Goal: Find specific page/section: Find specific page/section

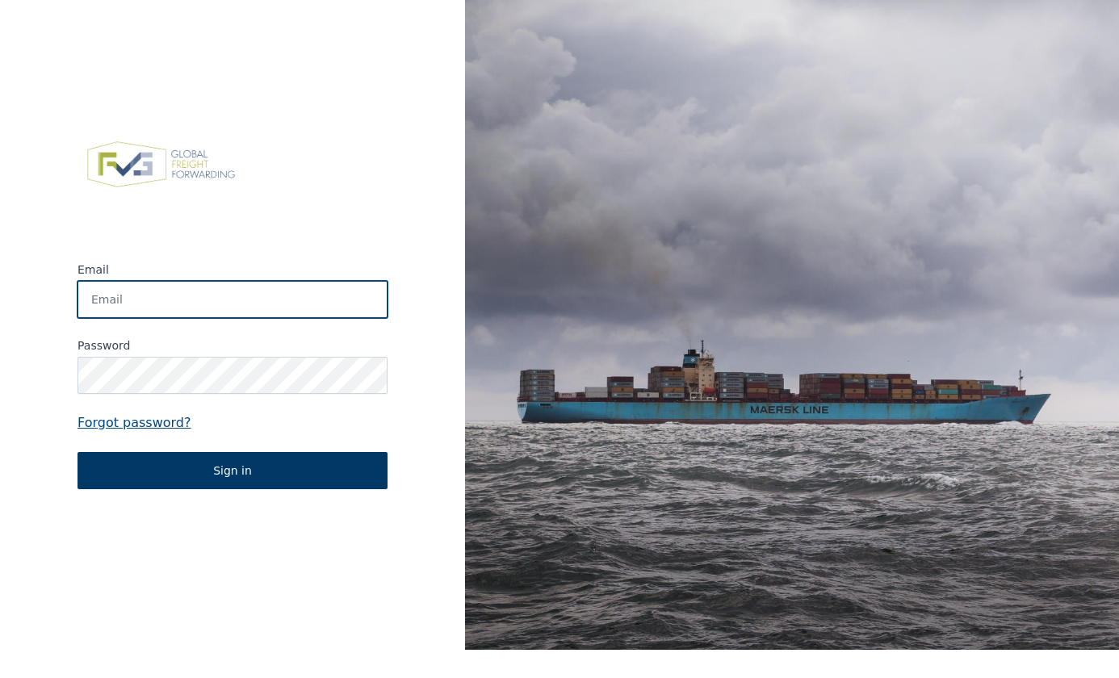
type input "[PERSON_NAME][EMAIL_ADDRESS][DOMAIN_NAME]"
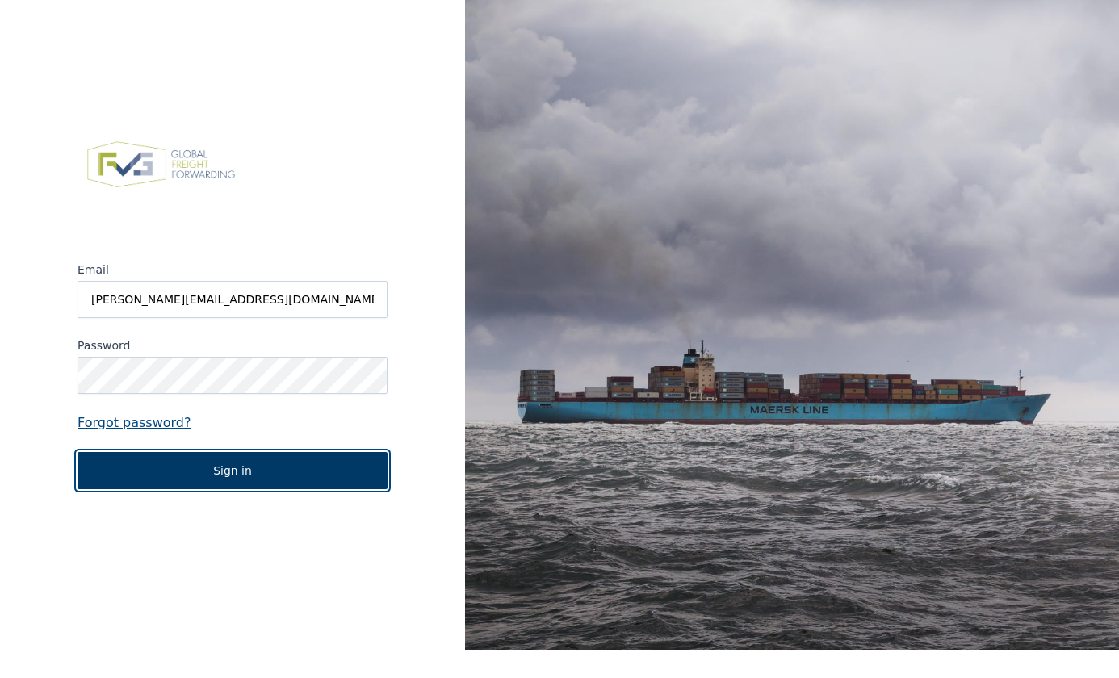
click at [218, 470] on button "Sign in" at bounding box center [232, 470] width 310 height 37
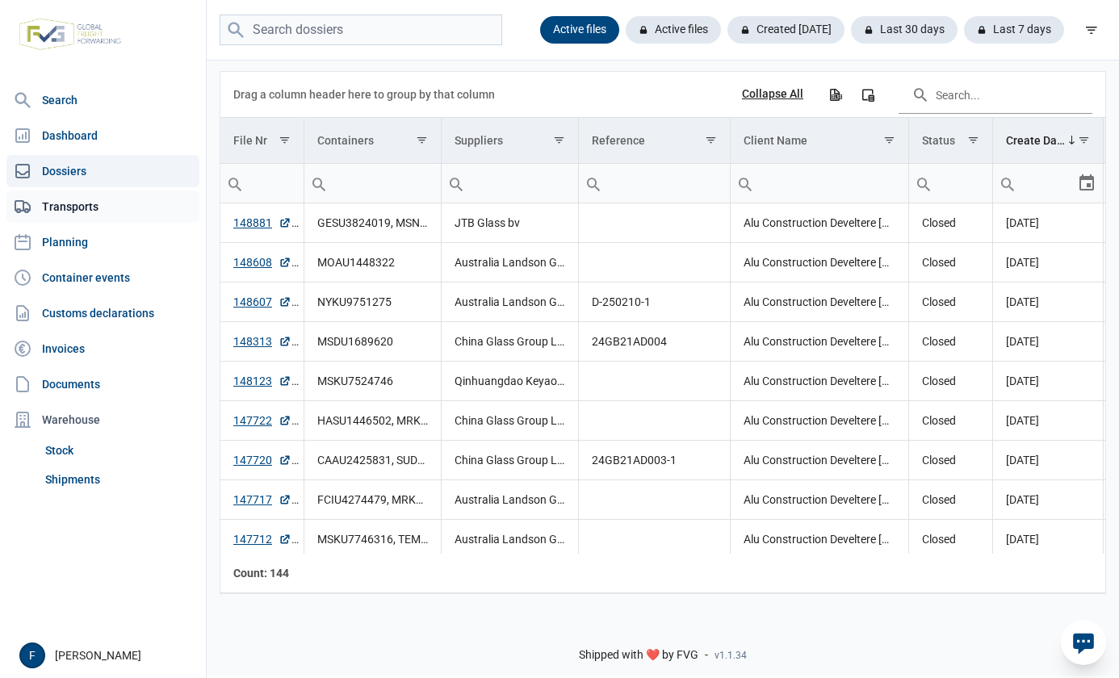
click at [65, 206] on link "Transports" at bounding box center [102, 206] width 193 height 32
